Goal: Transaction & Acquisition: Purchase product/service

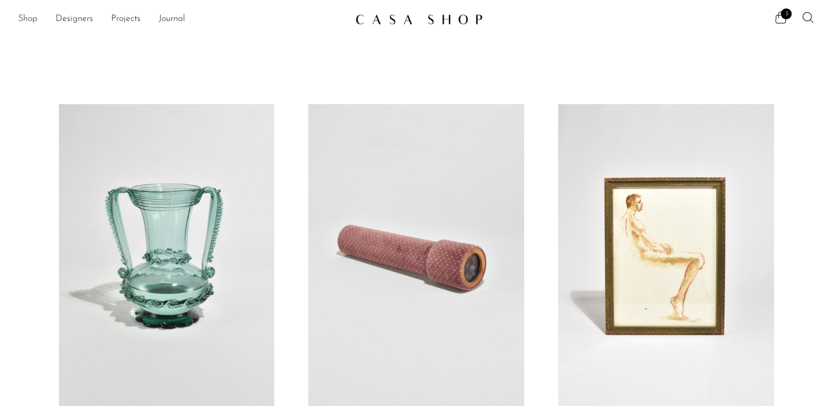
click at [23, 20] on link "Shop" at bounding box center [27, 19] width 19 height 15
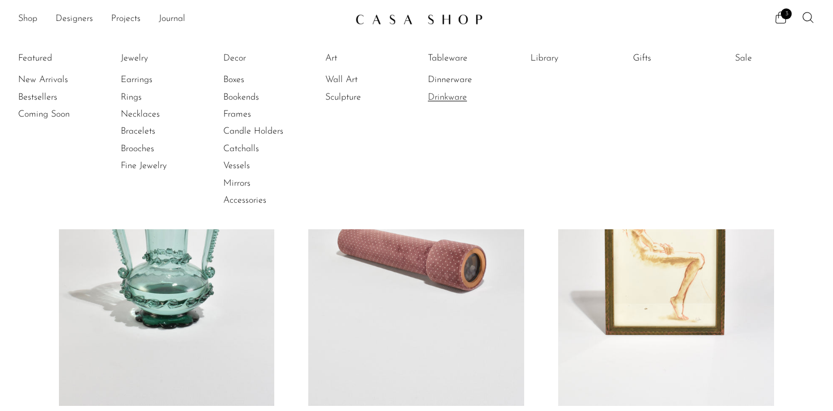
click at [453, 96] on link "Drinkware" at bounding box center [470, 97] width 85 height 12
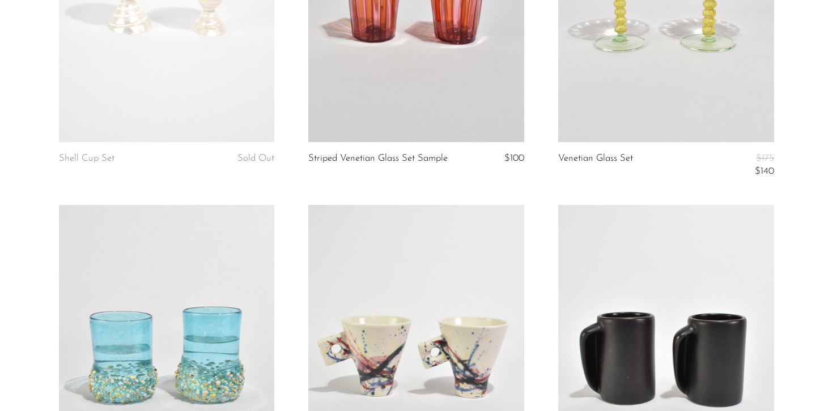
scroll to position [1217, 0]
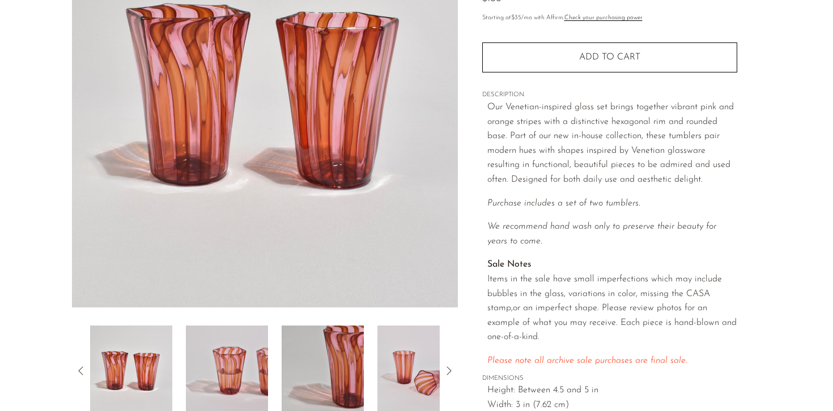
scroll to position [257, 0]
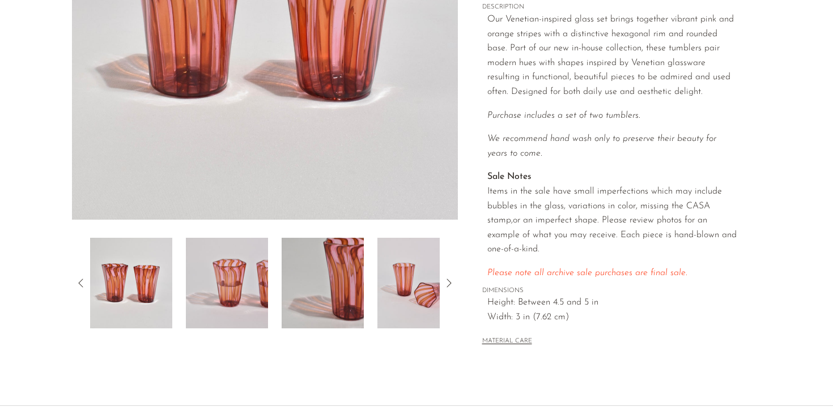
click at [448, 284] on icon at bounding box center [449, 283] width 14 height 14
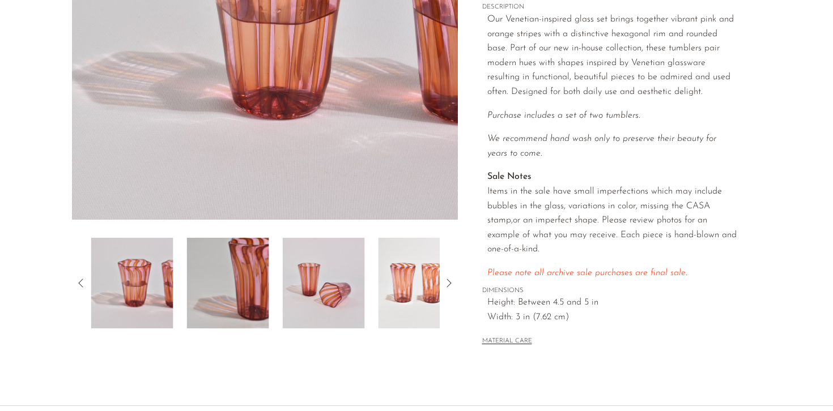
click at [448, 284] on icon at bounding box center [449, 283] width 14 height 14
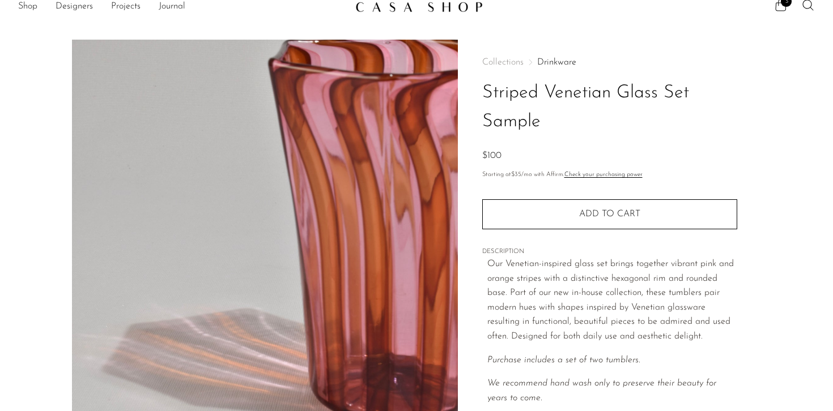
scroll to position [0, 0]
